Goal: Task Accomplishment & Management: Manage account settings

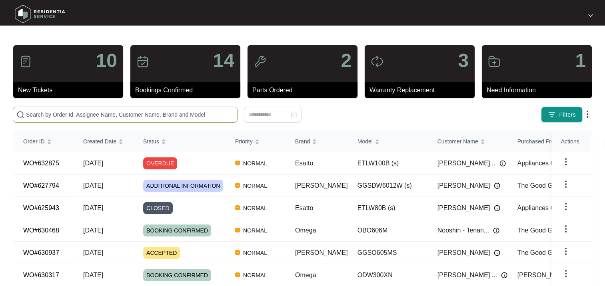
click at [47, 114] on input "text" at bounding box center [130, 114] width 208 height 9
paste input "627794"
type input "627794"
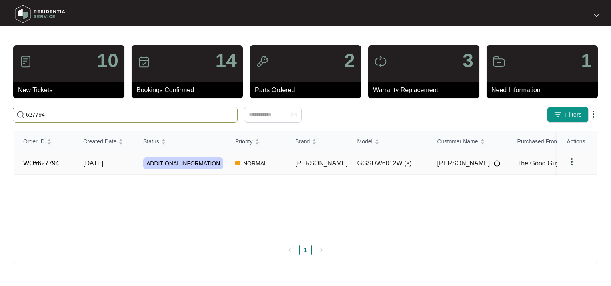
click at [176, 166] on span "ADDITIONAL INFORMATION" at bounding box center [183, 164] width 80 height 12
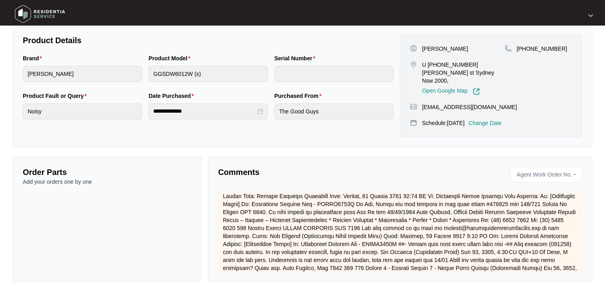
scroll to position [235, 0]
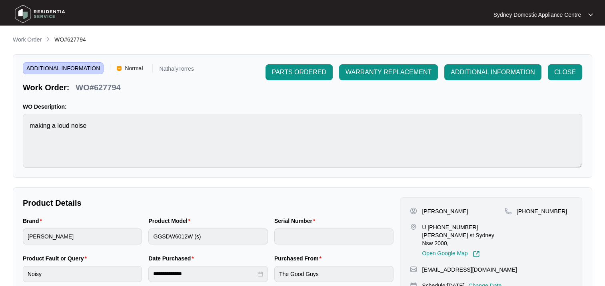
click at [28, 39] on p "Work Order" at bounding box center [27, 40] width 29 height 8
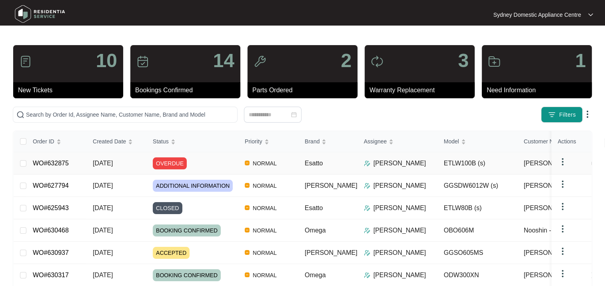
click at [195, 161] on div "OVERDUE" at bounding box center [196, 164] width 86 height 12
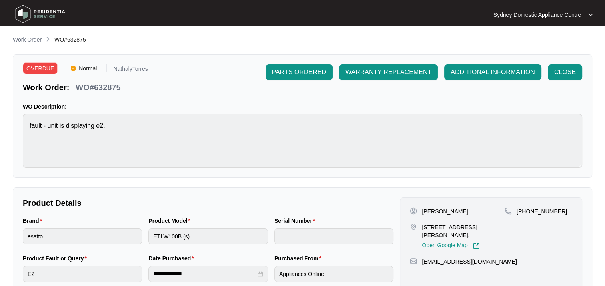
click at [102, 80] on div "WO#632875" at bounding box center [97, 86] width 51 height 14
drag, startPoint x: 102, startPoint y: 80, endPoint x: 104, endPoint y: 90, distance: 9.8
click at [104, 90] on p "WO#632875" at bounding box center [98, 87] width 45 height 11
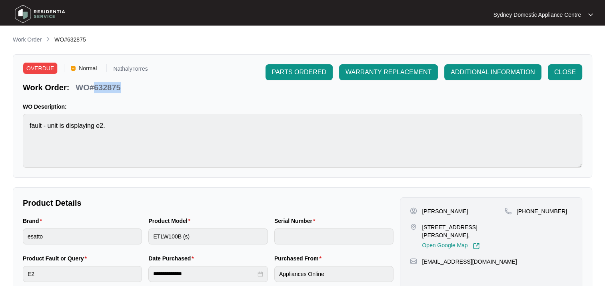
copy p "632875"
click at [462, 225] on p "Unit 11 76/80 Beauchamp Rd Hillsdale NSW 2036," at bounding box center [463, 231] width 83 height 16
copy p "Beauchamp"
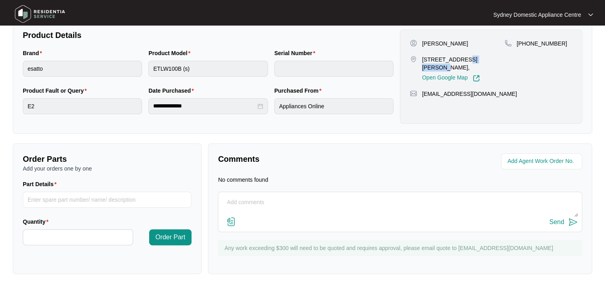
scroll to position [8, 0]
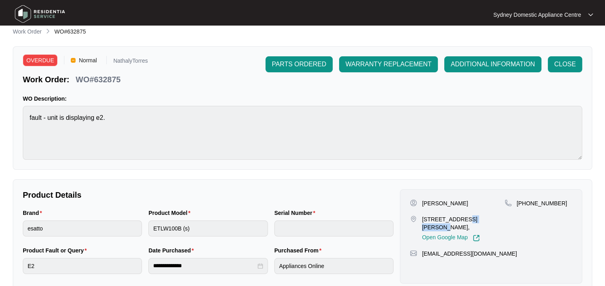
click at [481, 64] on span "ADDITIONAL INFORMATION" at bounding box center [493, 65] width 84 height 10
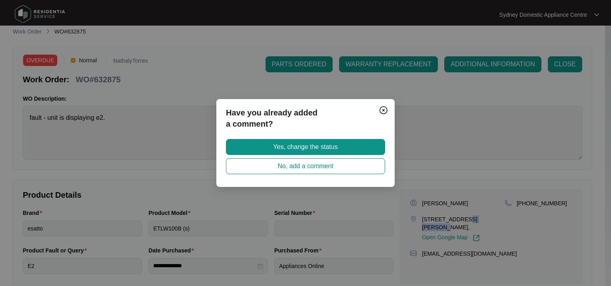
click at [335, 148] on span "Yes, change the status" at bounding box center [305, 147] width 64 height 10
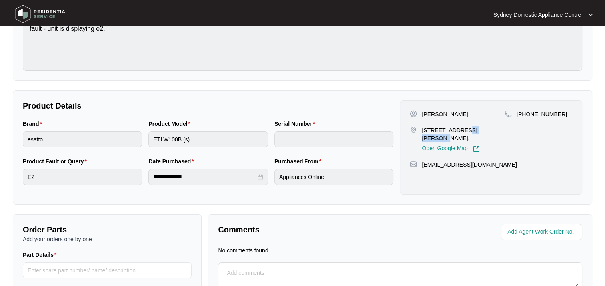
scroll to position [168, 0]
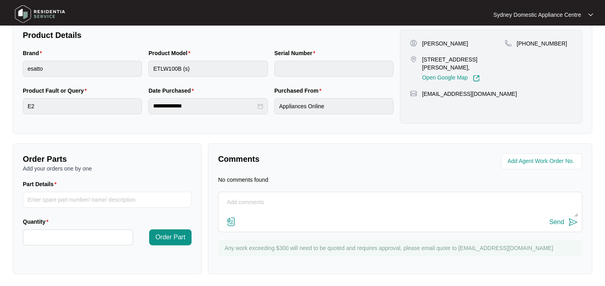
click at [277, 190] on div "Comments No comments found Send Any work exceeding $300 will need to be quoted …" at bounding box center [400, 209] width 384 height 131
click at [253, 203] on textarea at bounding box center [399, 206] width 355 height 21
paste textarea "04/09/2025 7am-1pm"
type textarea "Booked 04/09/2025 7am-1pm"
click at [571, 224] on img at bounding box center [573, 222] width 10 height 10
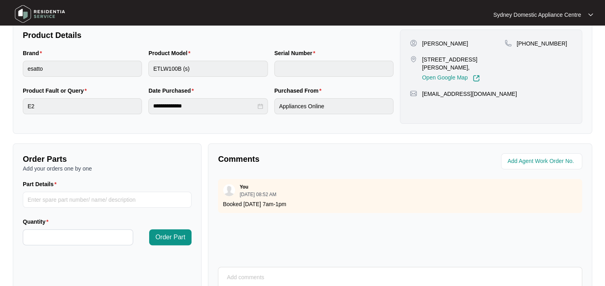
scroll to position [0, 0]
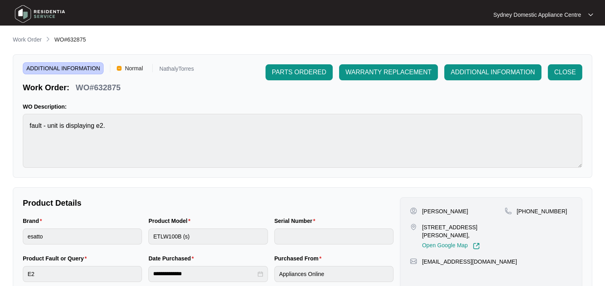
click at [18, 38] on p "Work Order" at bounding box center [27, 40] width 29 height 8
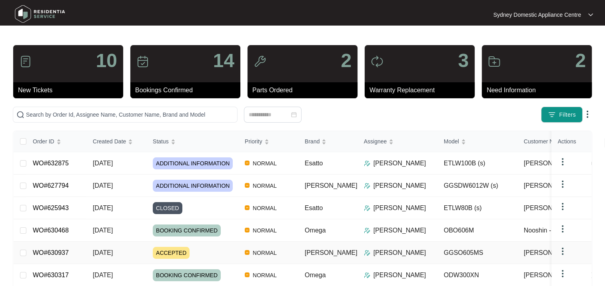
click at [207, 250] on div "ACCEPTED" at bounding box center [196, 253] width 86 height 12
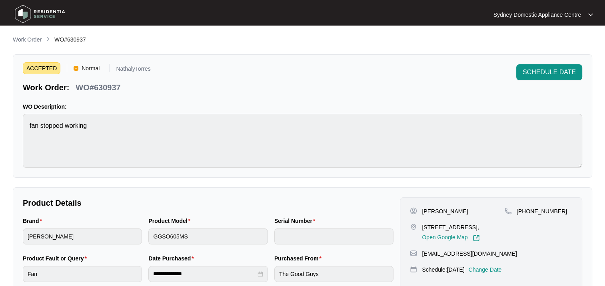
click at [110, 90] on p "WO#630937" at bounding box center [98, 87] width 45 height 11
copy p "630937"
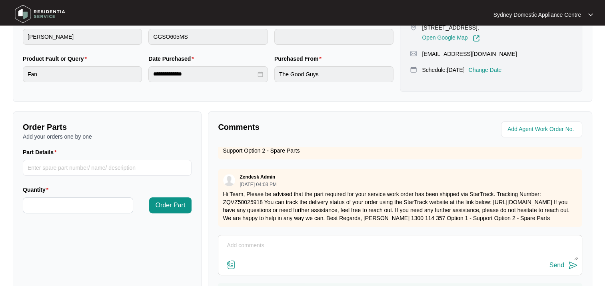
scroll to position [204, 0]
click at [236, 241] on textarea at bounding box center [399, 249] width 355 height 21
type textarea "Part delivery eta 29/8, waiting for part to arrive to book appt"
click at [559, 264] on div "Send" at bounding box center [556, 265] width 15 height 7
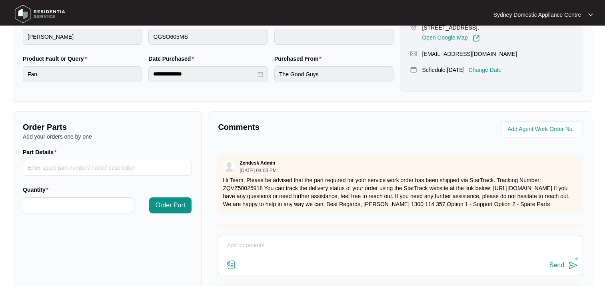
scroll to position [0, 0]
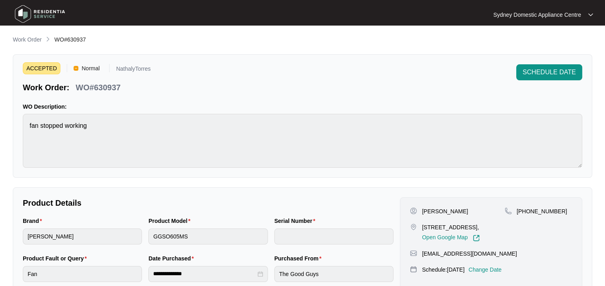
click at [26, 38] on p "Work Order" at bounding box center [27, 40] width 29 height 8
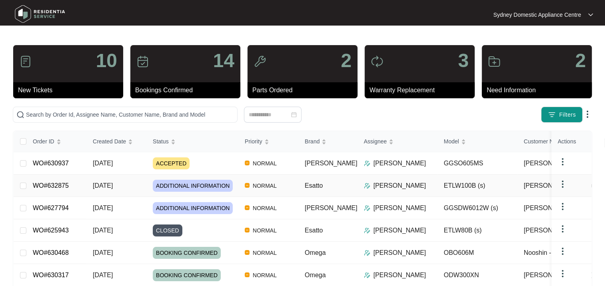
scroll to position [120, 0]
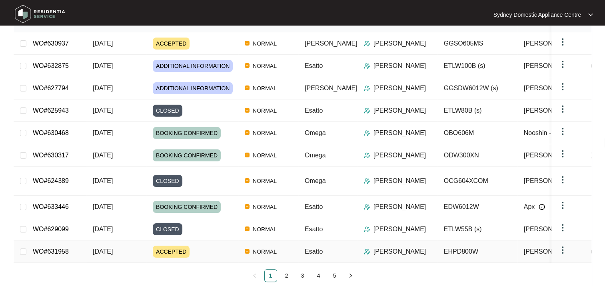
click at [70, 248] on td "WO#631958" at bounding box center [56, 252] width 60 height 22
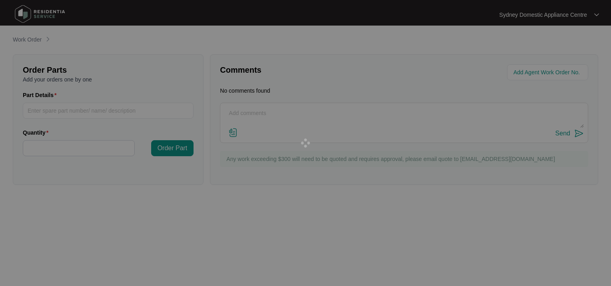
click at [59, 248] on div at bounding box center [305, 143] width 611 height 286
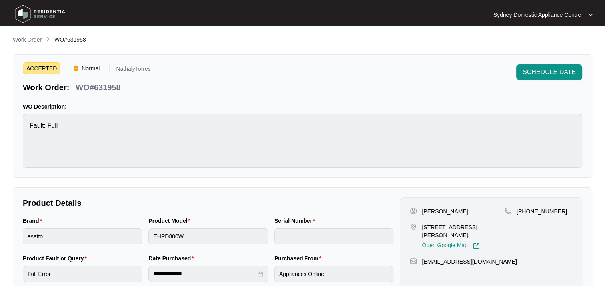
click at [106, 85] on p "WO#631958" at bounding box center [98, 87] width 45 height 11
click at [106, 87] on p "WO#631958" at bounding box center [98, 87] width 45 height 11
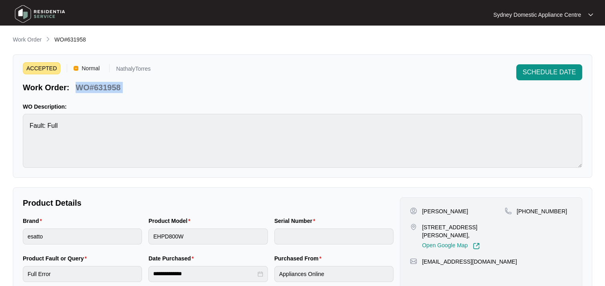
click at [106, 87] on p "WO#631958" at bounding box center [98, 87] width 45 height 11
click at [106, 88] on p "WO#631958" at bounding box center [98, 87] width 45 height 11
drag, startPoint x: 106, startPoint y: 88, endPoint x: 135, endPoint y: 96, distance: 30.4
click at [135, 96] on div "ACCEPTED Normal NathalyTorres Work Order: WO#631958 SCHEDULE DATE WO Descriptio…" at bounding box center [302, 116] width 579 height 124
drag, startPoint x: 127, startPoint y: 89, endPoint x: 92, endPoint y: 88, distance: 34.8
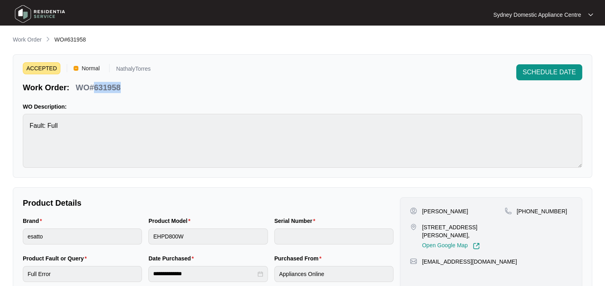
click at [92, 88] on div "Work Order: WO#631958" at bounding box center [87, 86] width 128 height 14
copy p "631958"
click at [548, 75] on span "SCHEDULE DATE" at bounding box center [549, 73] width 53 height 10
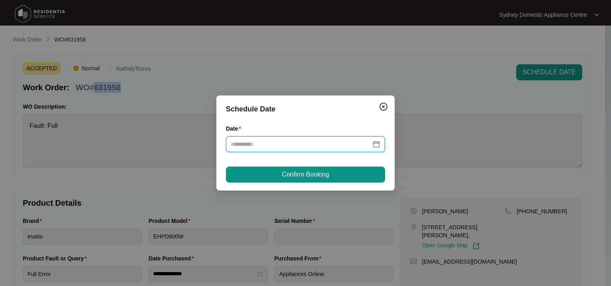
click at [259, 146] on input "Date" at bounding box center [301, 144] width 140 height 9
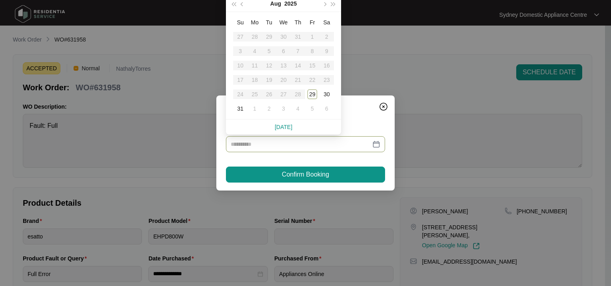
type input "**********"
click at [270, 106] on div "2" at bounding box center [269, 109] width 10 height 10
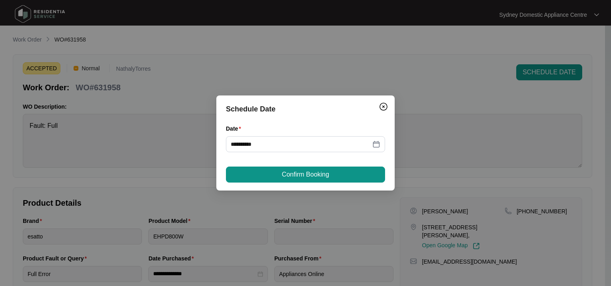
click at [272, 174] on button "Confirm Booking" at bounding box center [305, 175] width 159 height 16
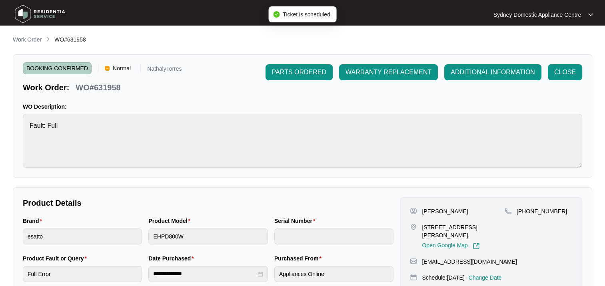
click at [26, 37] on p "Work Order" at bounding box center [27, 40] width 29 height 8
click at [26, 37] on main "**********" at bounding box center [302, 265] width 605 height 530
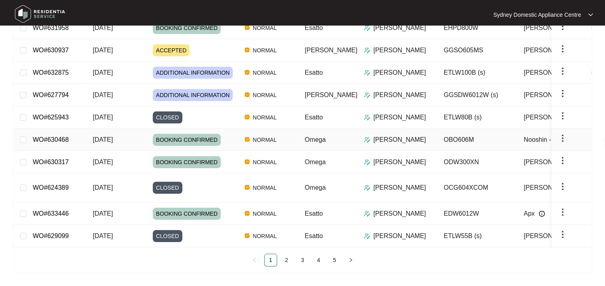
scroll to position [137, 0]
click at [286, 265] on link "2" at bounding box center [287, 260] width 12 height 12
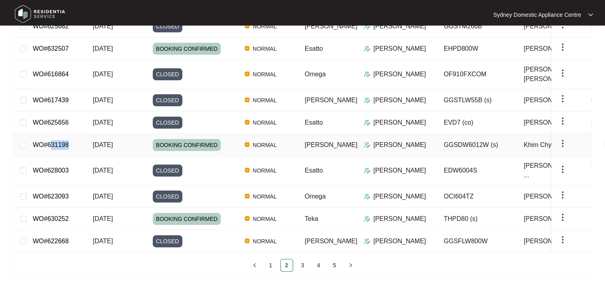
drag, startPoint x: 75, startPoint y: 144, endPoint x: 48, endPoint y: 143, distance: 26.8
click at [48, 143] on td "WO#631198" at bounding box center [56, 145] width 60 height 22
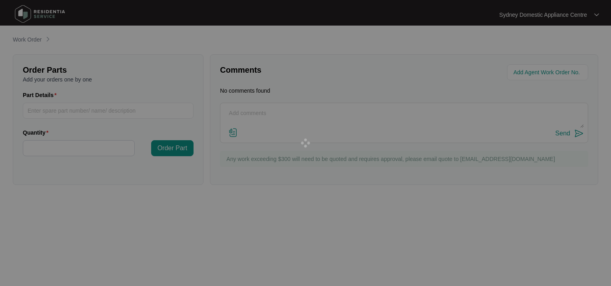
click at [48, 143] on div at bounding box center [305, 143] width 611 height 286
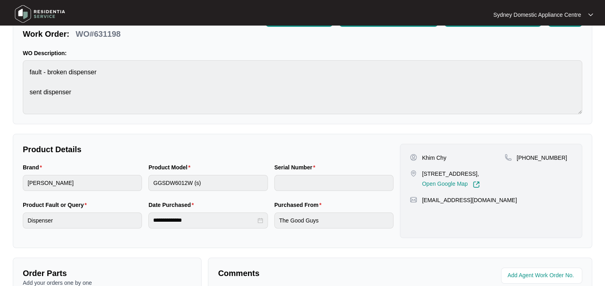
scroll to position [40, 0]
